Goal: Task Accomplishment & Management: Manage account settings

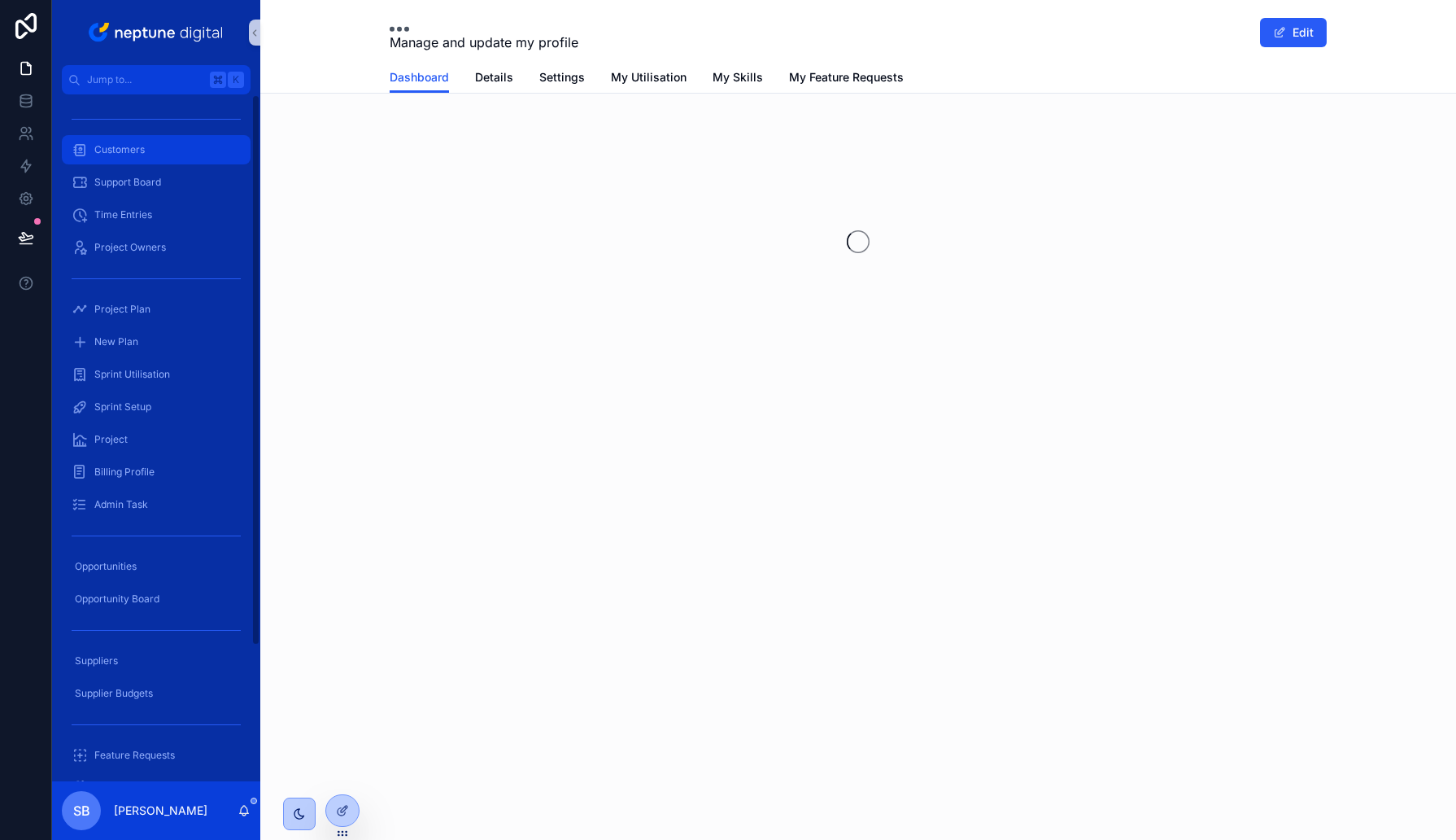
click at [139, 142] on div "Customers" at bounding box center [156, 150] width 169 height 26
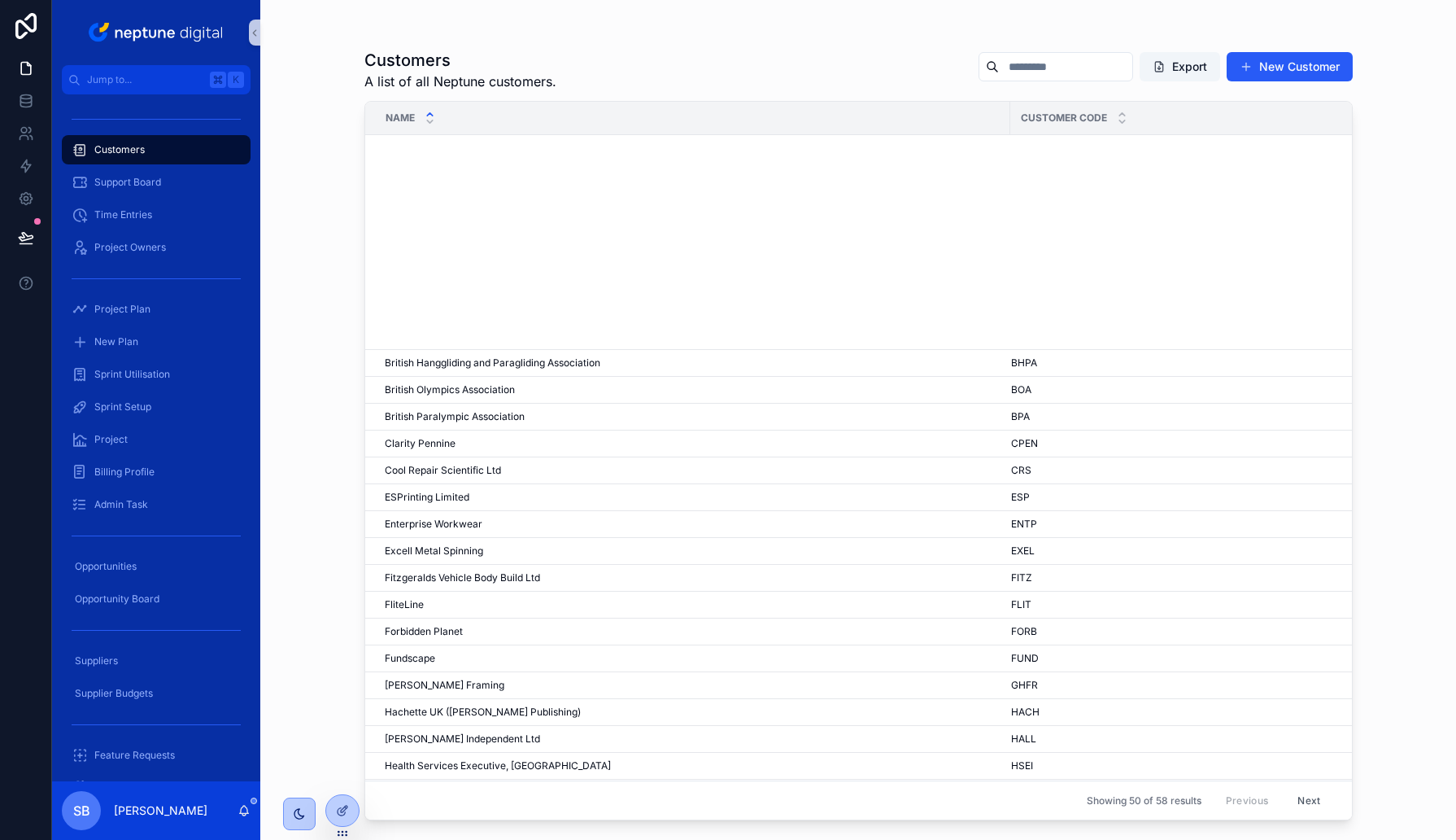
scroll to position [681, 0]
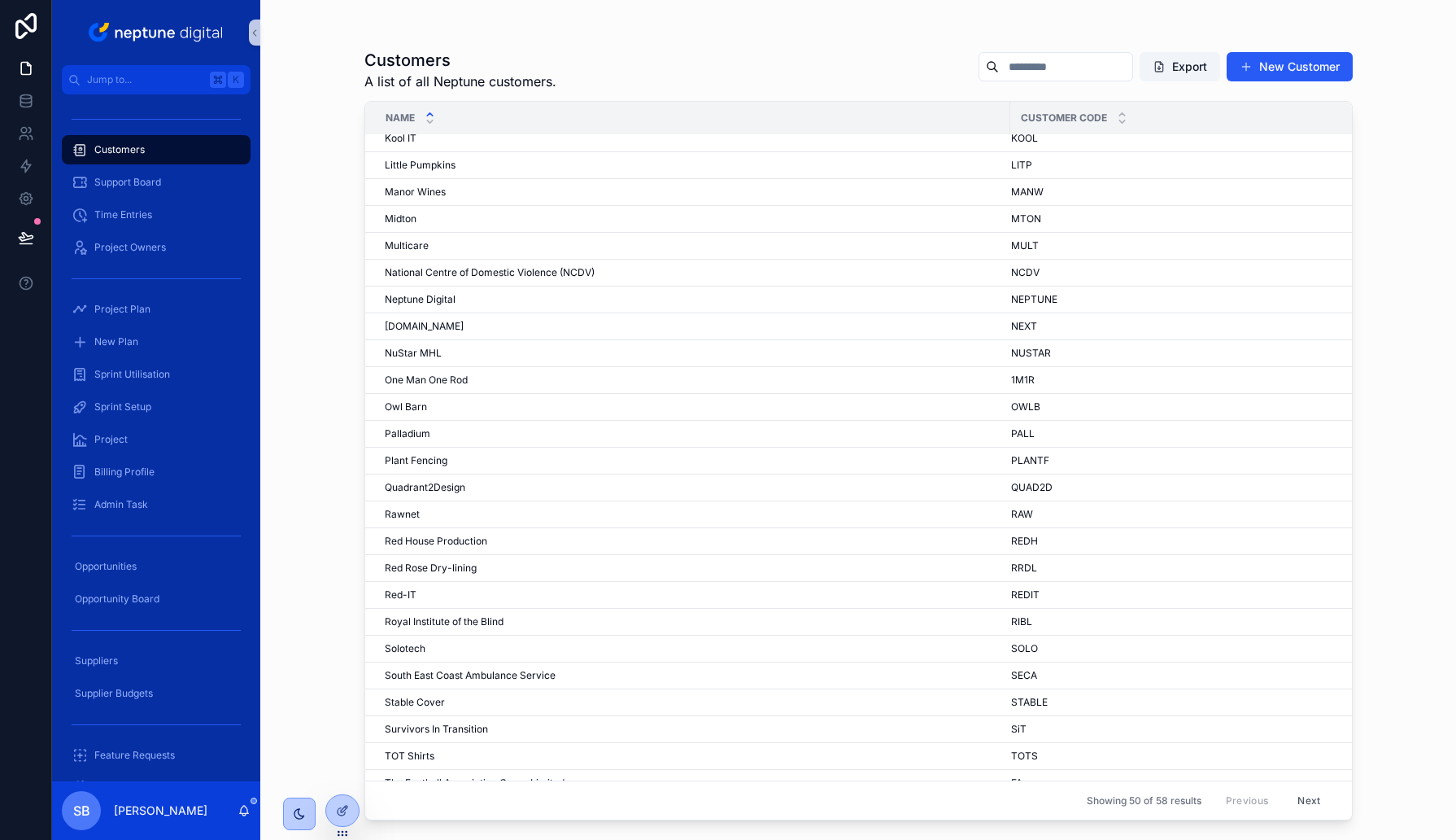
click at [1310, 806] on button "Next" at bounding box center [1308, 800] width 46 height 25
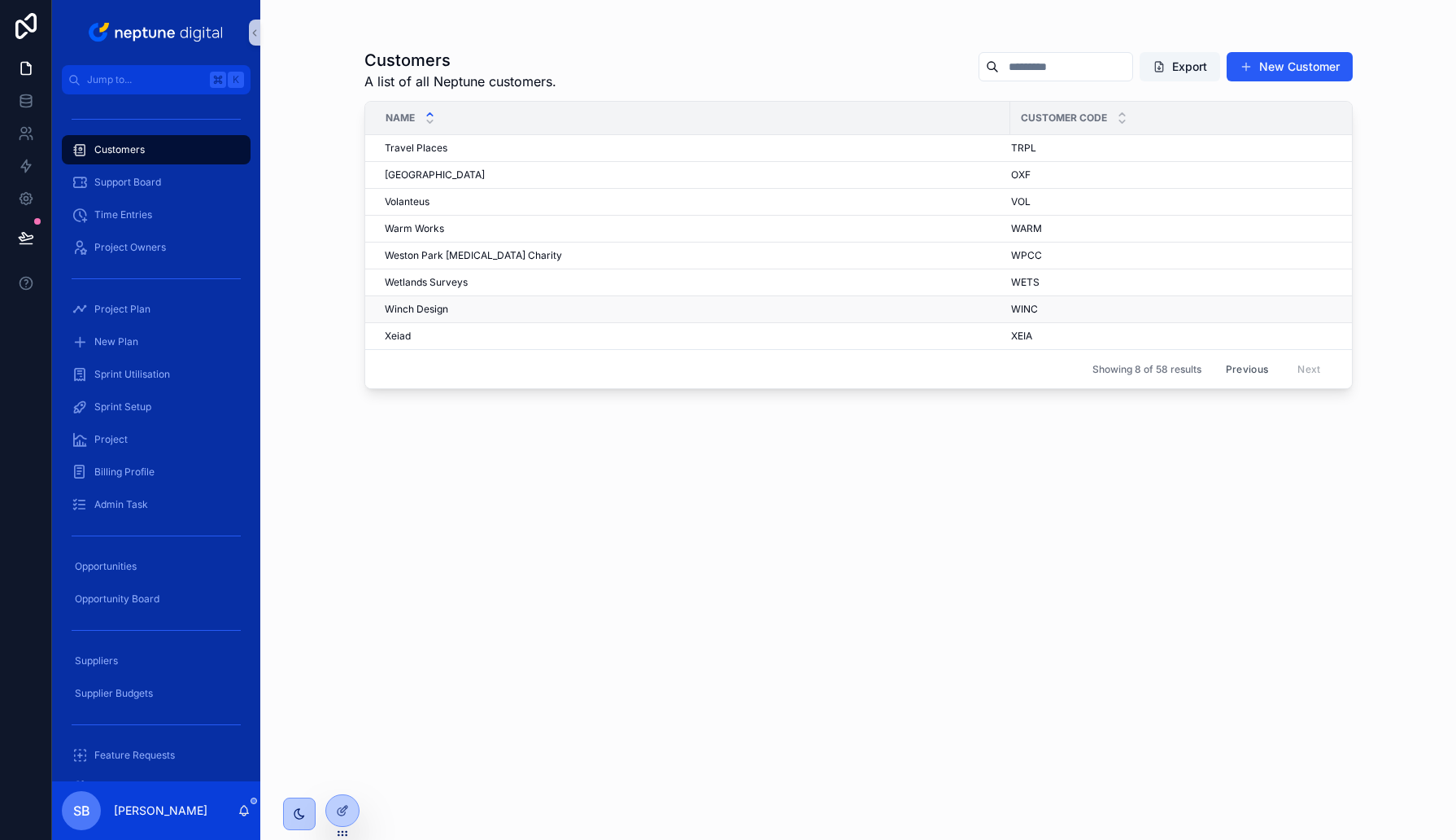
click at [456, 307] on div "Winch Design Winch Design" at bounding box center [692, 308] width 616 height 13
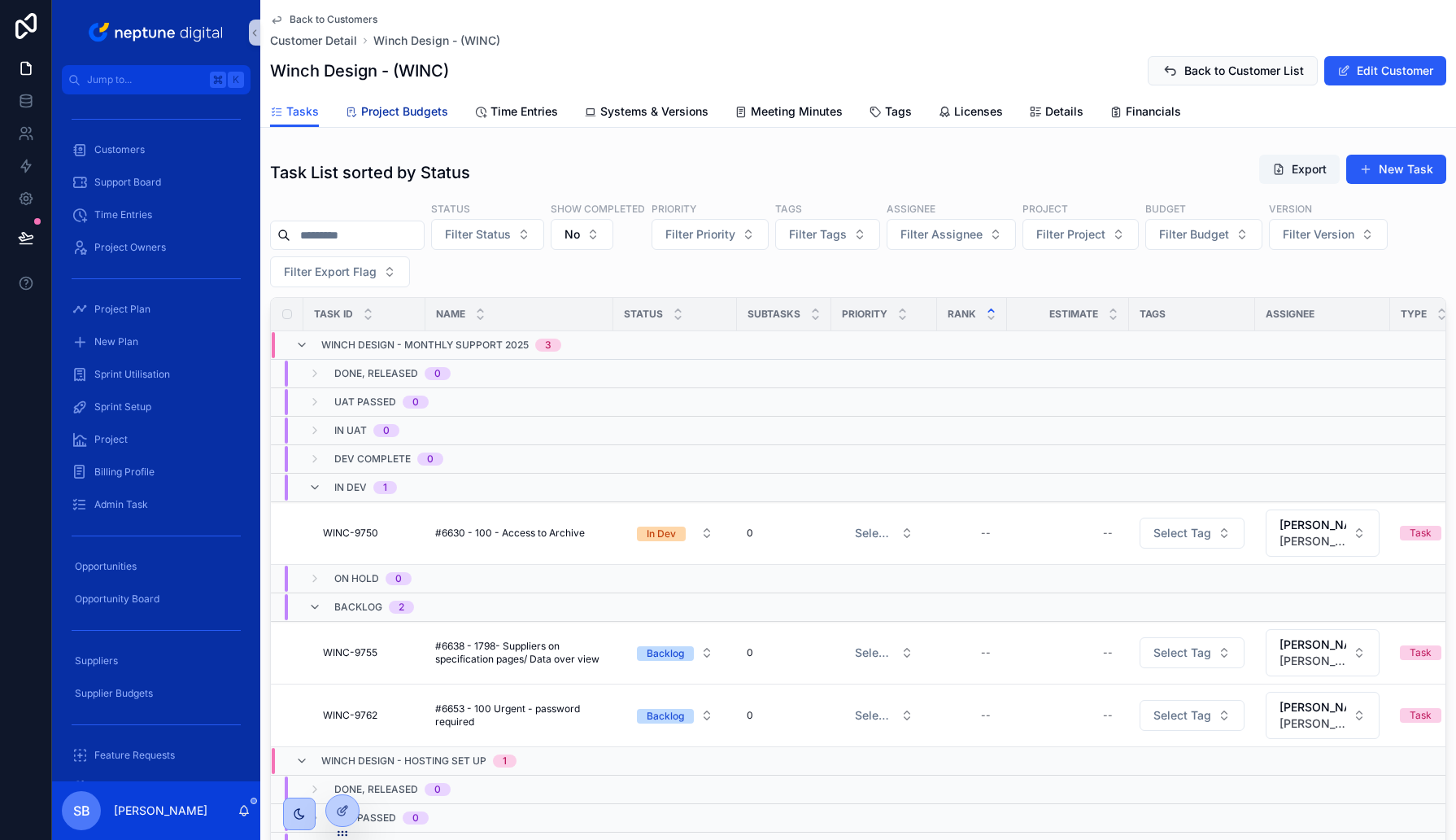
click at [427, 107] on span "Project Budgets" at bounding box center [404, 111] width 87 height 16
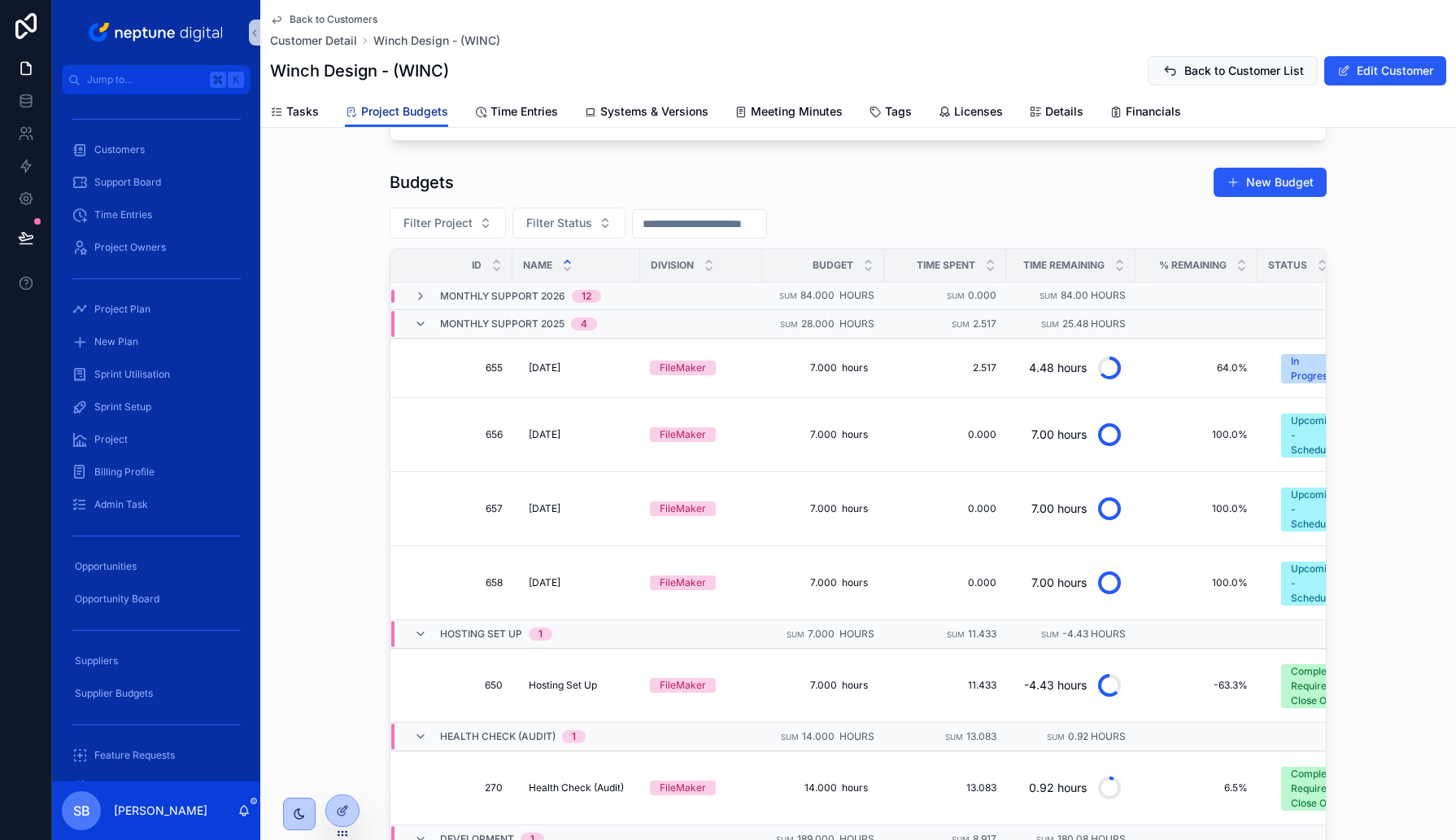
scroll to position [492, 0]
click at [561, 361] on span "[DATE]" at bounding box center [544, 366] width 32 height 13
click at [485, 360] on span "655" at bounding box center [456, 366] width 93 height 13
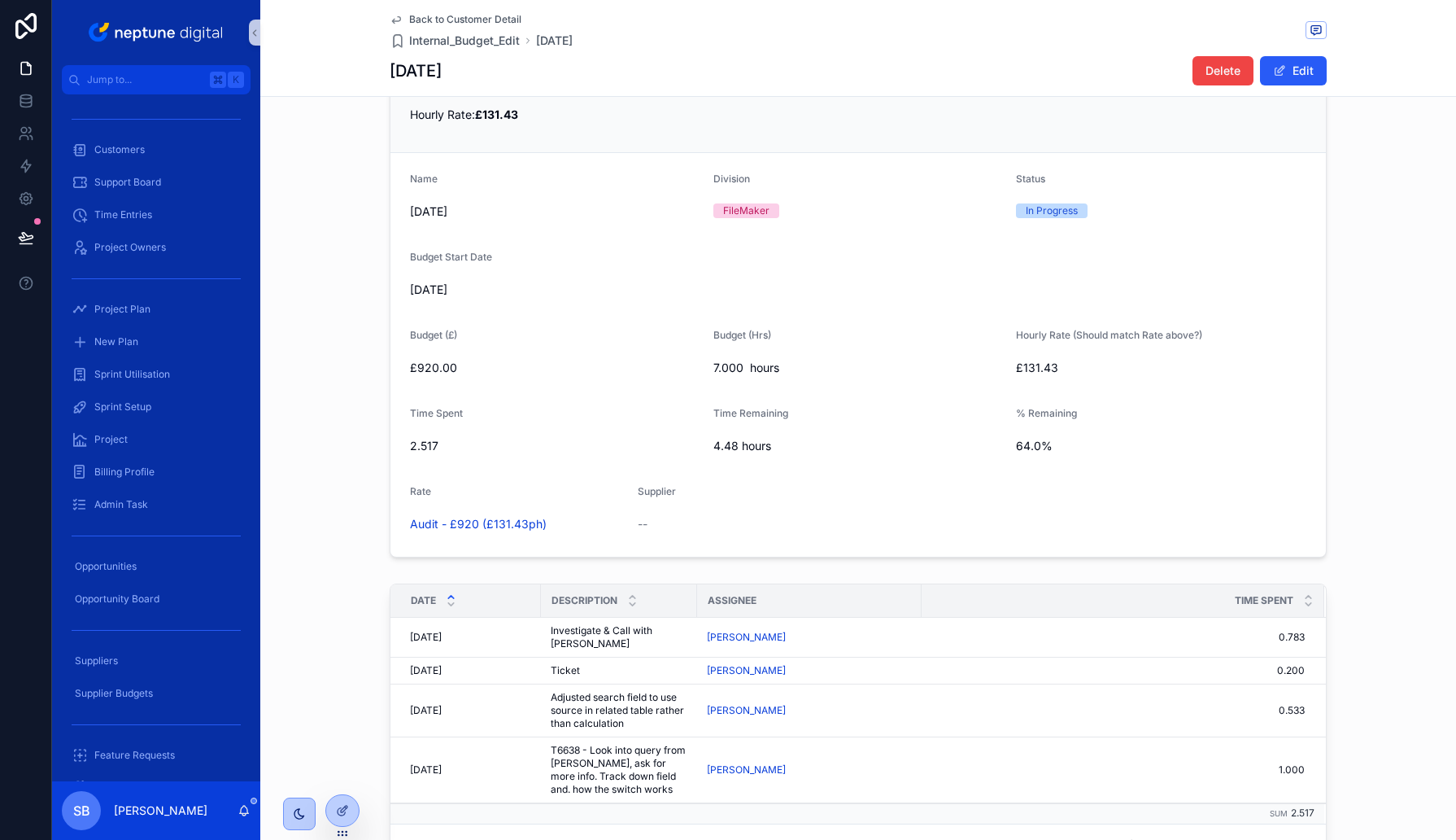
scroll to position [953, 0]
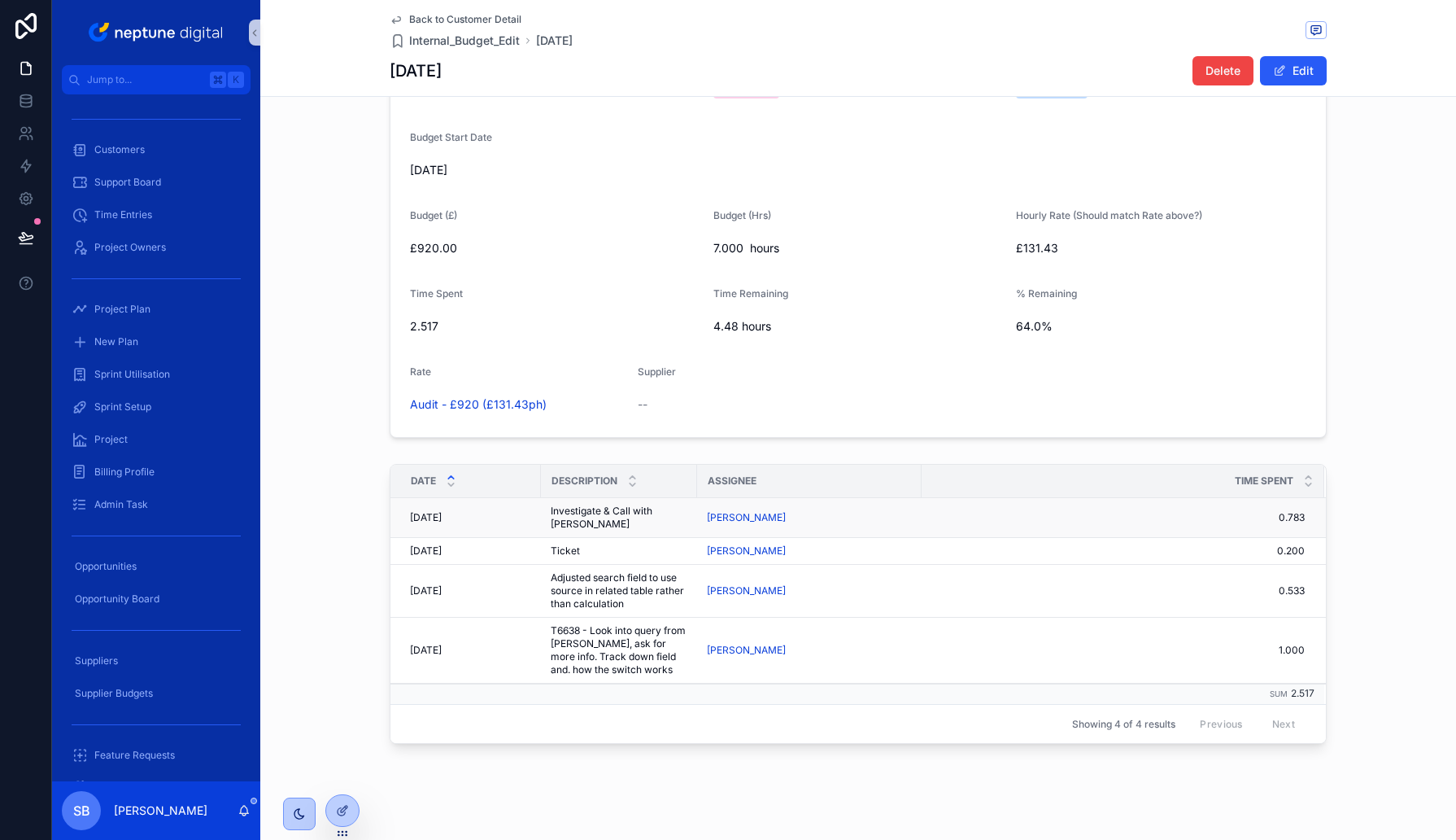
click at [442, 511] on span "[DATE]" at bounding box center [425, 517] width 32 height 13
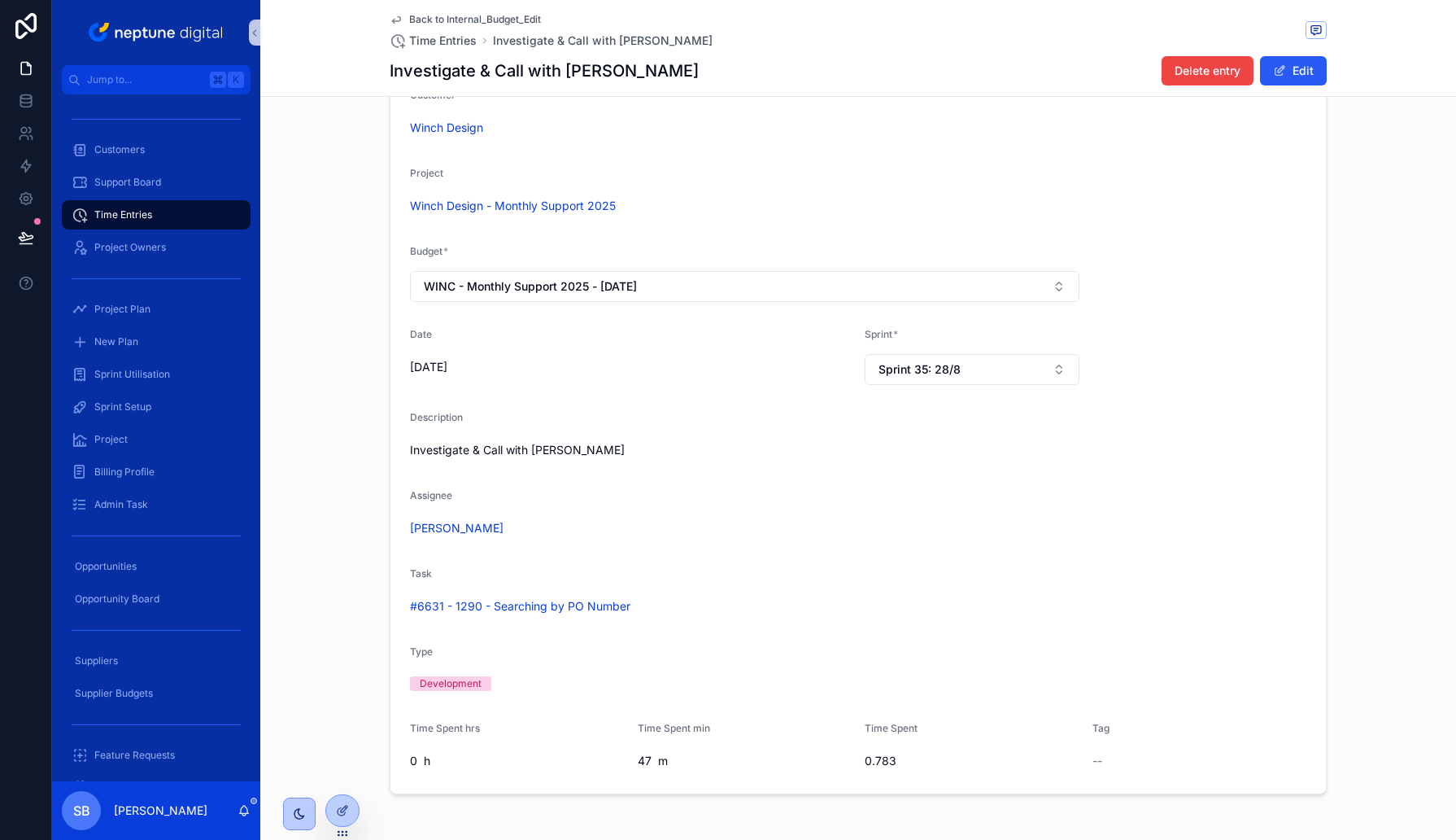
scroll to position [116, 0]
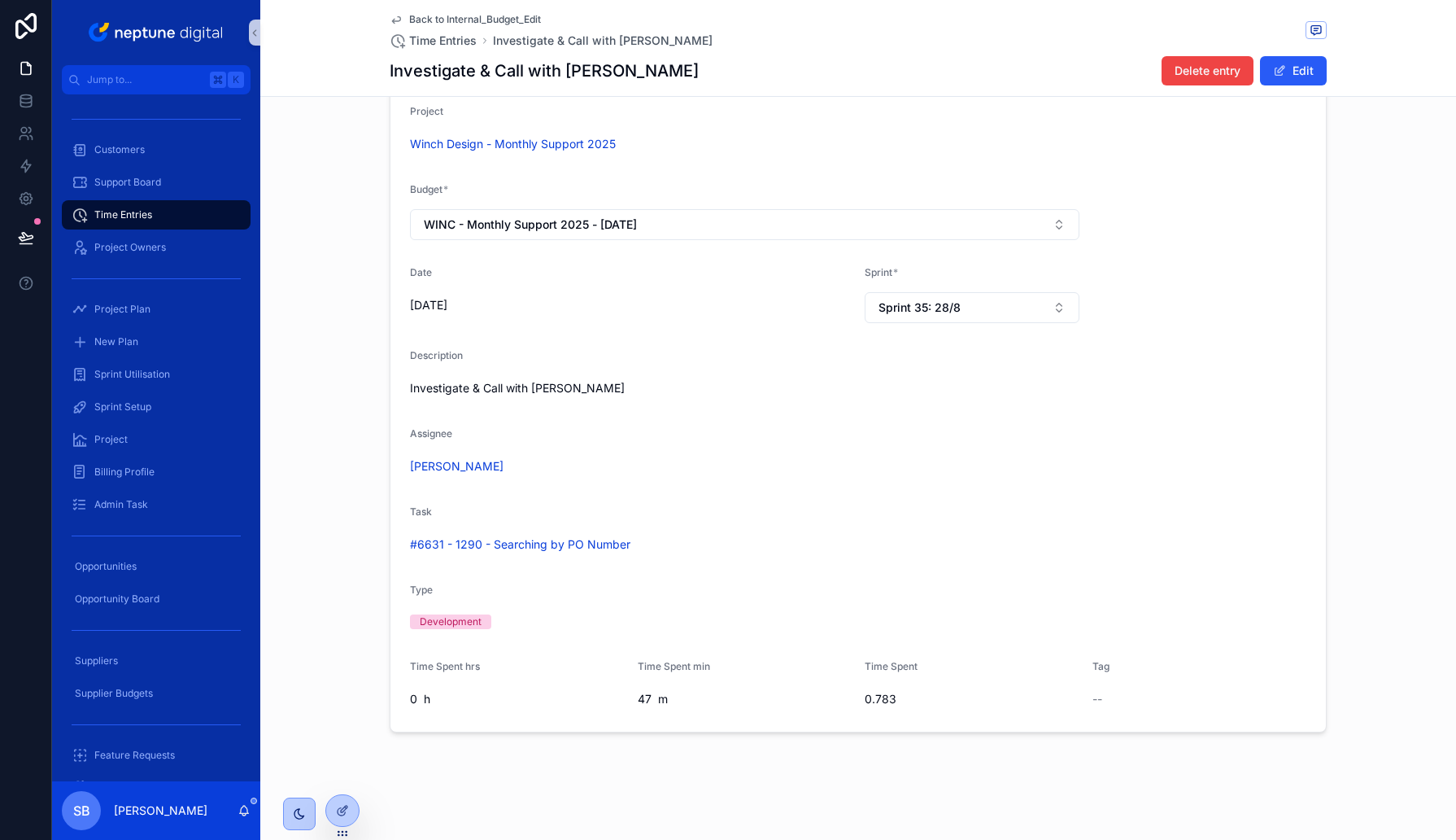
click at [401, 22] on icon "scrollable content" at bounding box center [395, 19] width 13 height 13
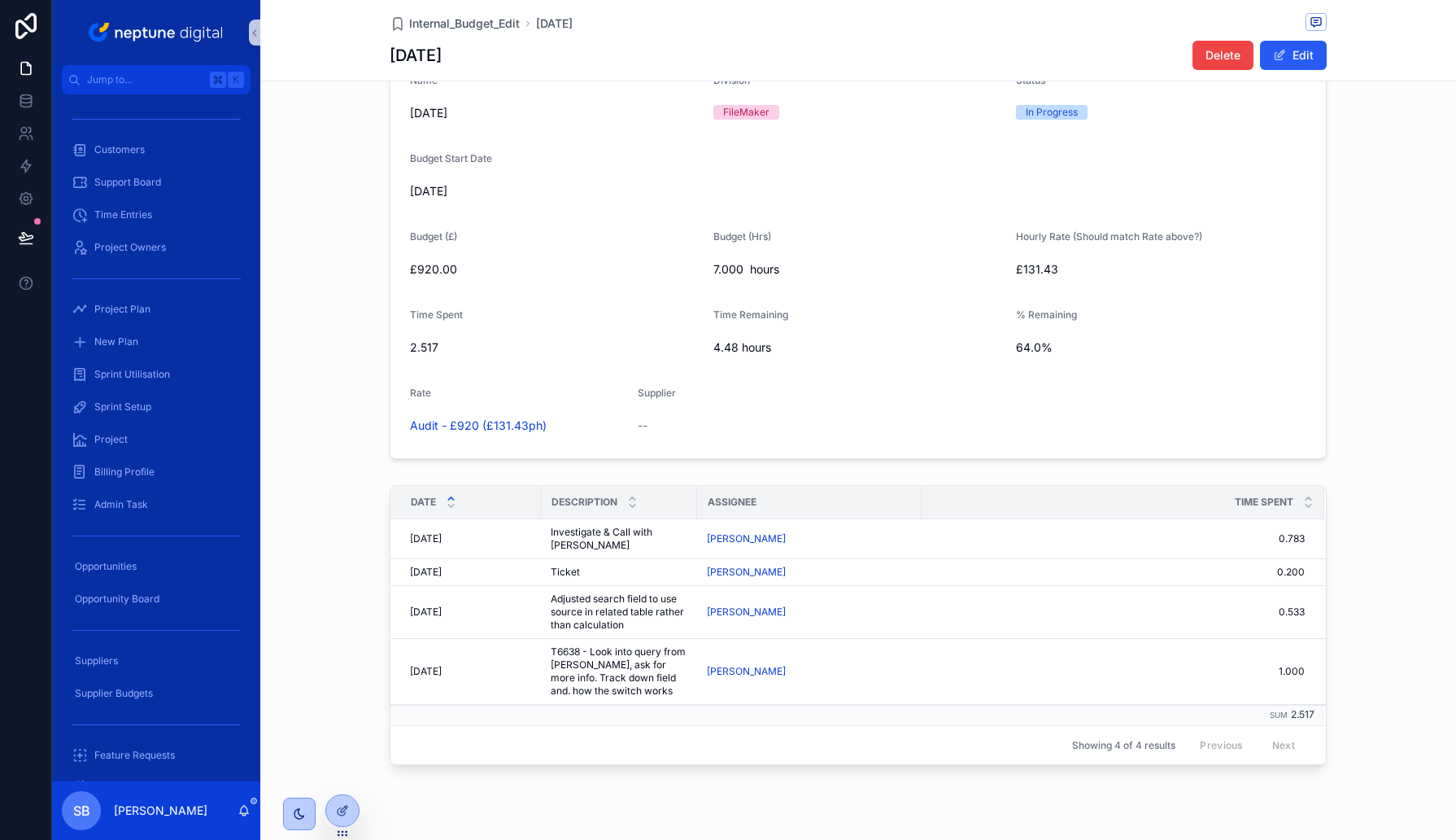
scroll to position [937, 0]
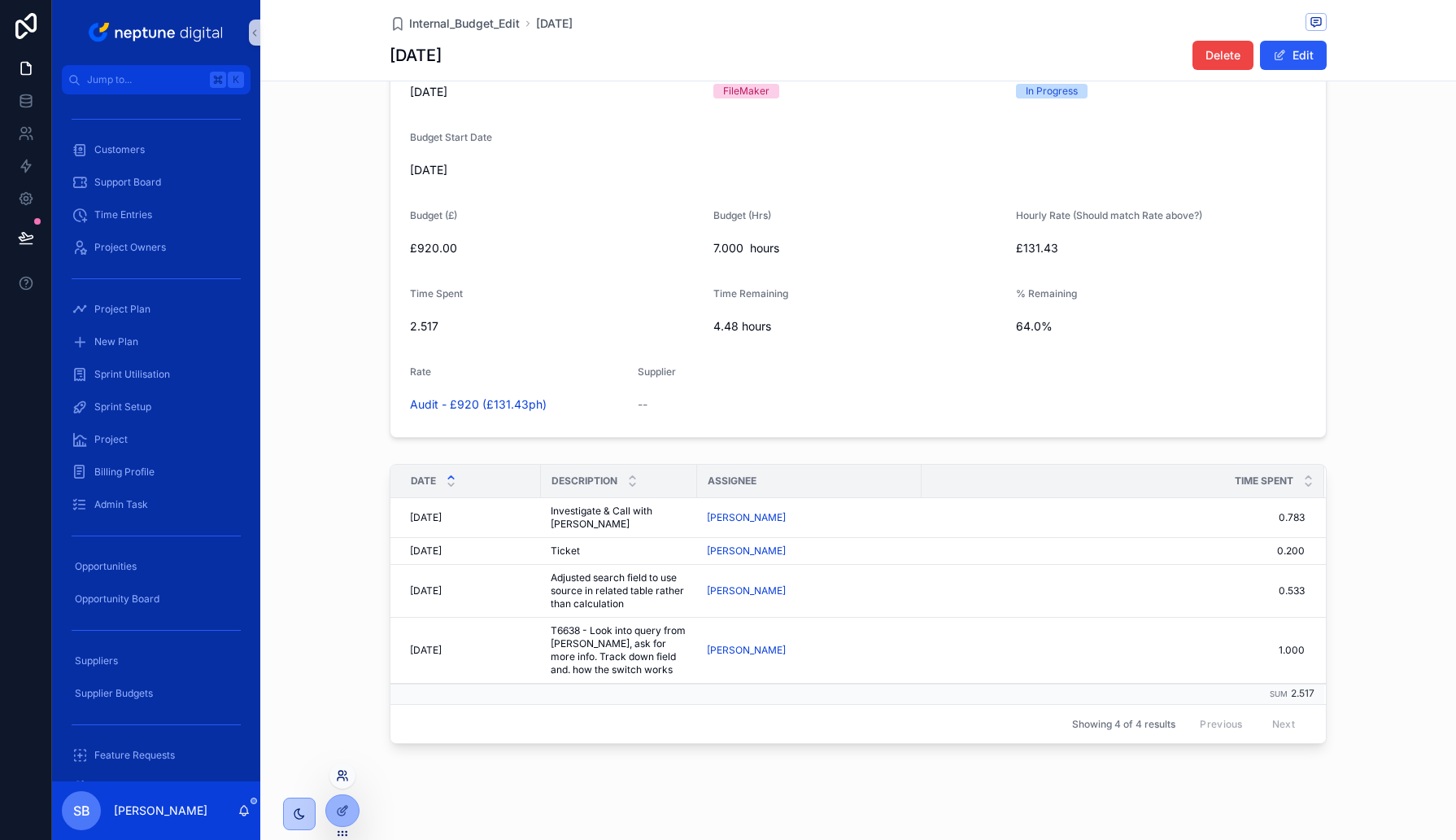
click at [344, 781] on icon at bounding box center [342, 775] width 13 height 13
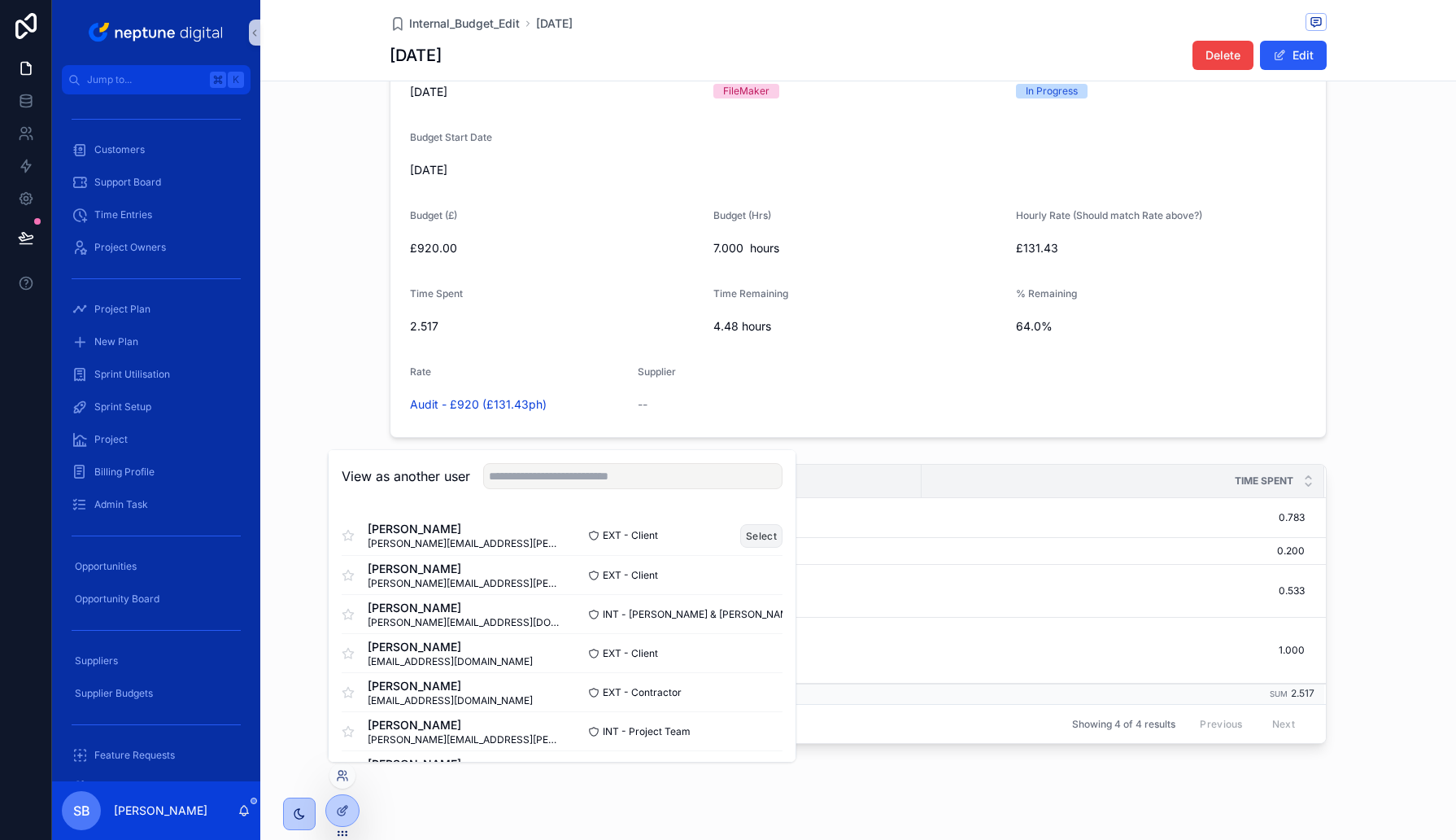
click at [749, 535] on button "Select" at bounding box center [761, 535] width 42 height 23
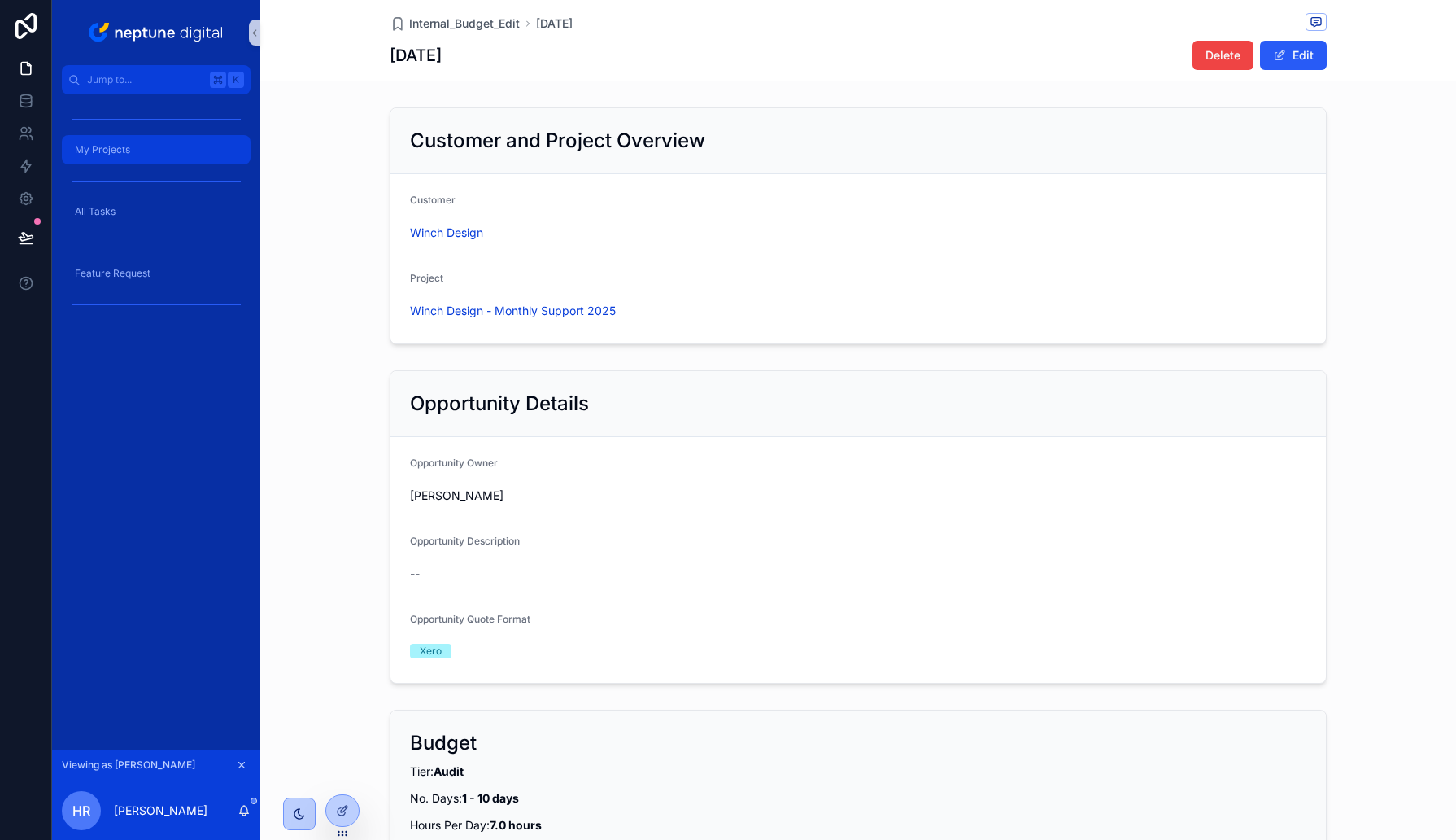
click at [103, 156] on div "My Projects" at bounding box center [156, 150] width 169 height 26
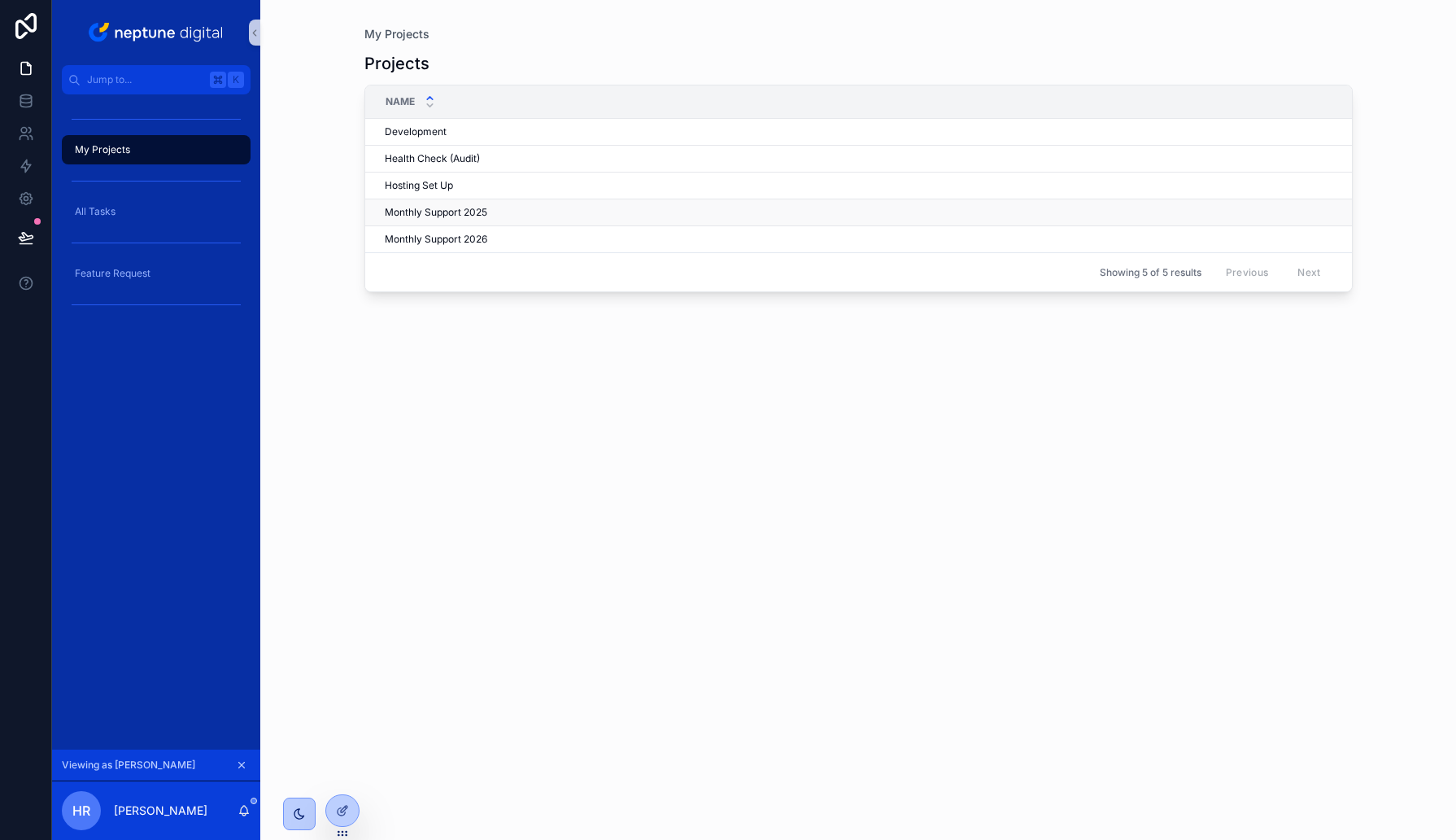
click at [437, 210] on span "Monthly Support 2025" at bounding box center [436, 212] width 102 height 13
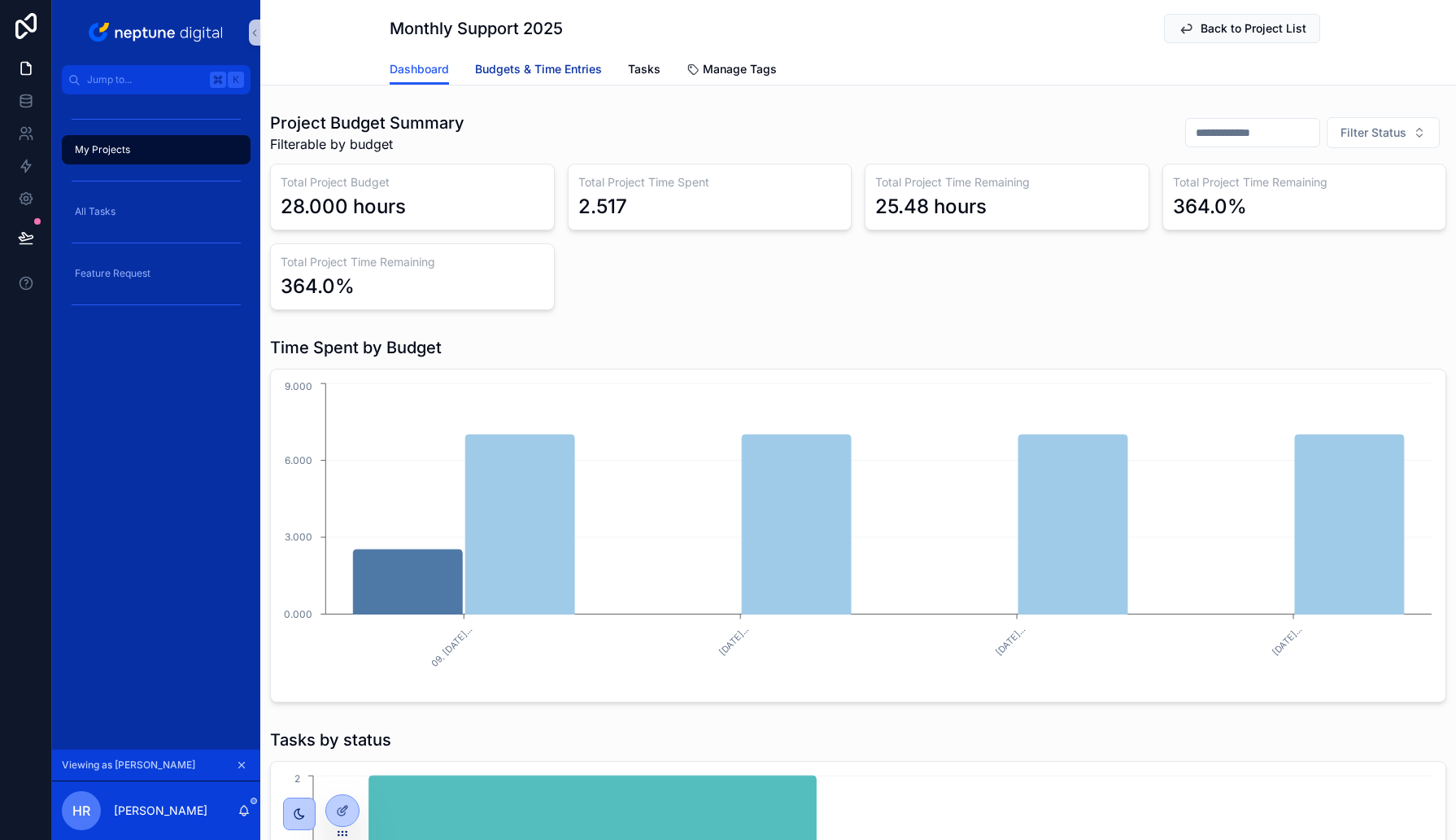
click at [517, 74] on span "Budgets & Time Entries" at bounding box center [538, 69] width 127 height 16
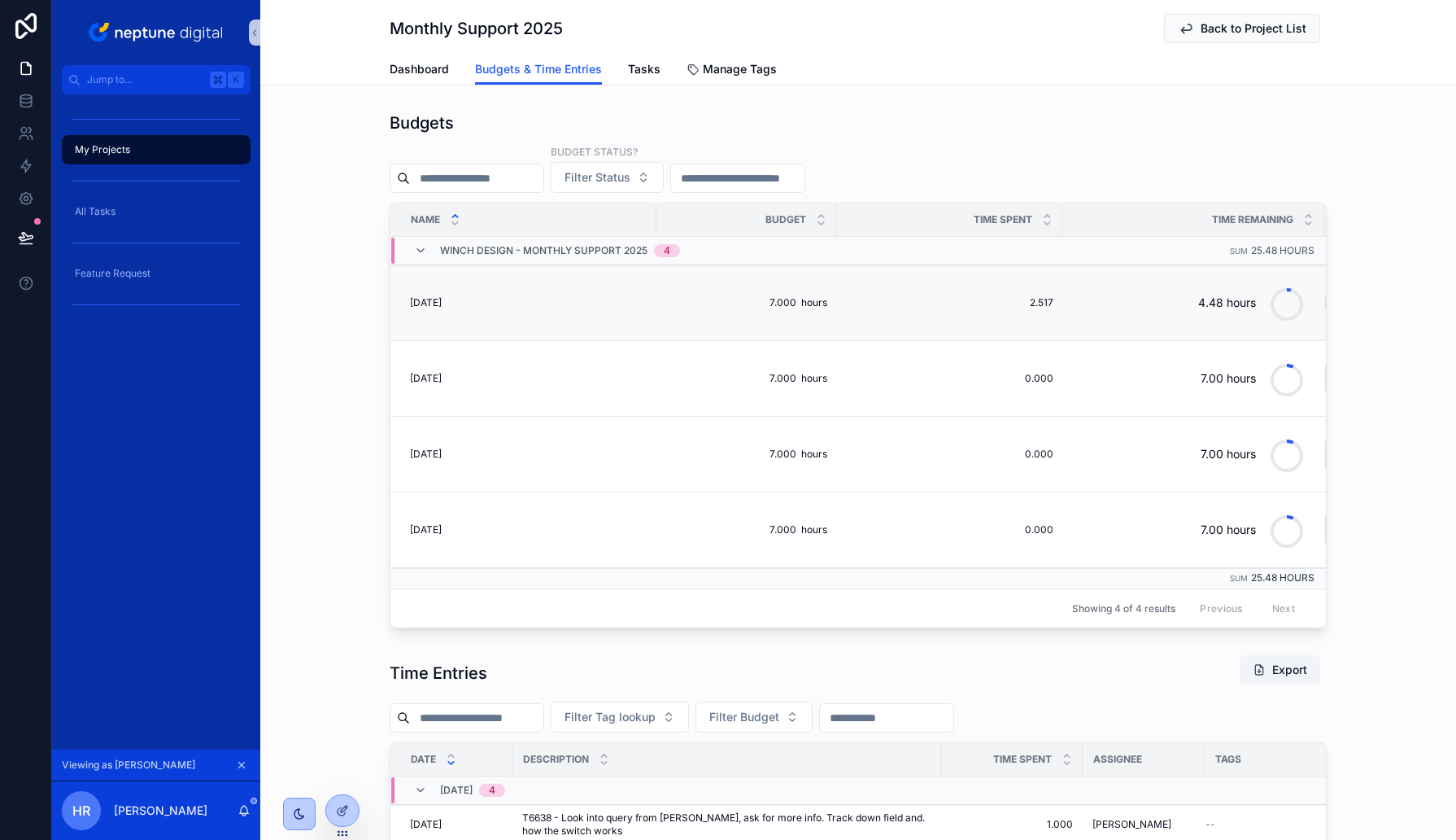
click at [442, 299] on span "[DATE]" at bounding box center [425, 302] width 32 height 13
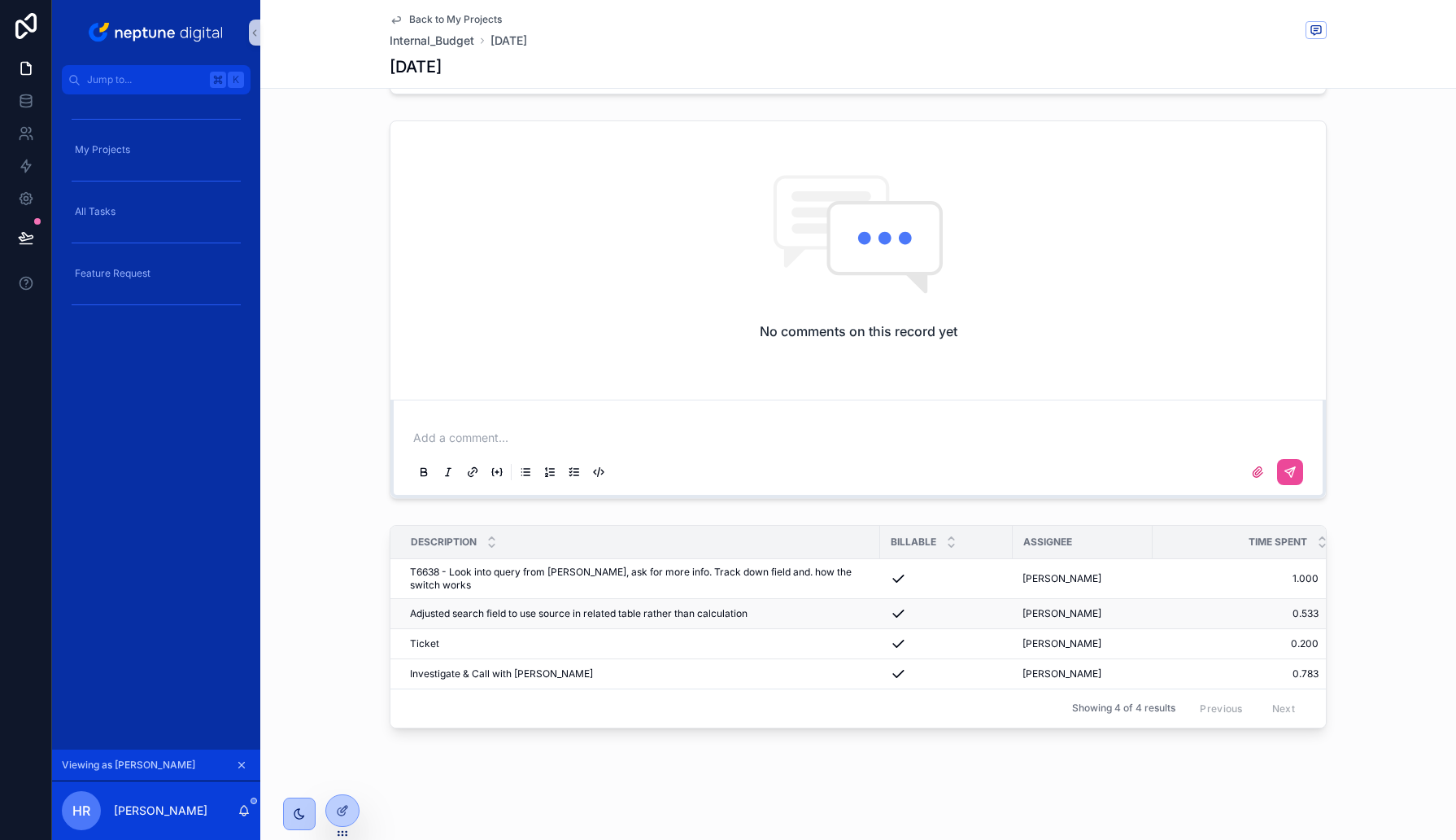
scroll to position [188, 0]
click at [355, 567] on div "Description Billable Assignee Time Spent T6638 - Look into query from Lauren, a…" at bounding box center [858, 632] width 1195 height 223
